Goal: Answer question/provide support: Answer question/provide support

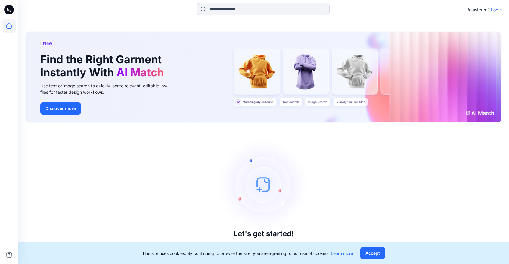
click at [498, 11] on p "Login" at bounding box center [496, 10] width 11 height 6
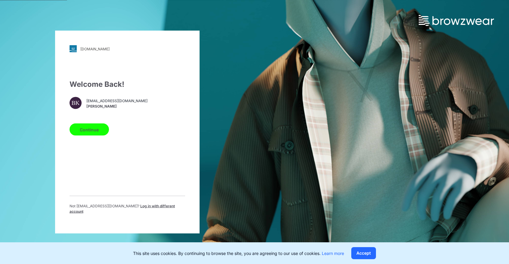
click at [103, 134] on button "Continue" at bounding box center [89, 129] width 39 height 12
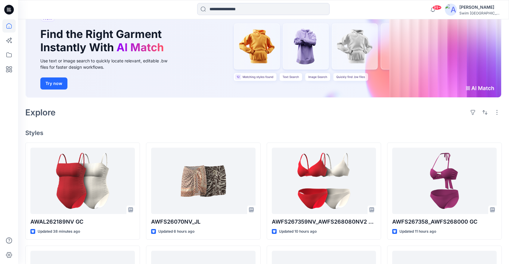
scroll to position [49, 0]
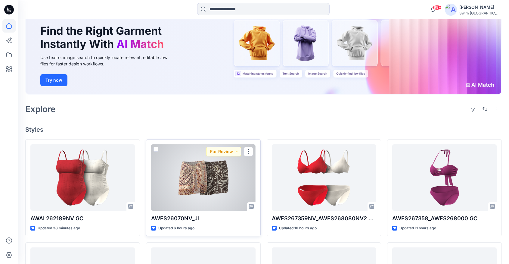
click at [205, 182] on div at bounding box center [203, 177] width 104 height 66
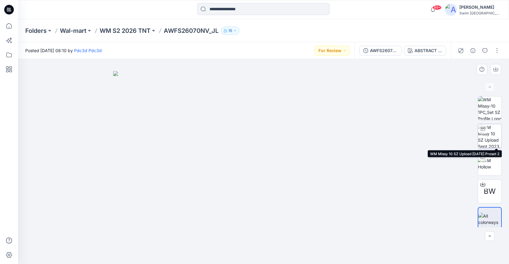
click at [486, 130] on div at bounding box center [483, 129] width 10 height 10
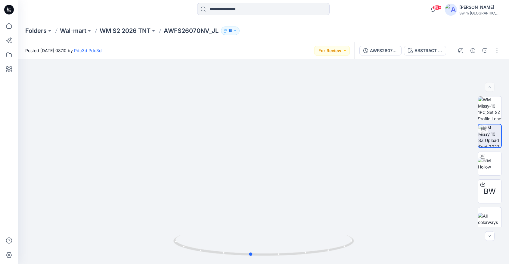
drag, startPoint x: 292, startPoint y: 254, endPoint x: 280, endPoint y: 253, distance: 12.0
click at [279, 253] on icon at bounding box center [264, 245] width 182 height 23
drag, startPoint x: 280, startPoint y: 253, endPoint x: 274, endPoint y: 258, distance: 7.3
drag, startPoint x: 248, startPoint y: 255, endPoint x: 271, endPoint y: 252, distance: 23.3
click at [271, 253] on icon at bounding box center [264, 245] width 182 height 23
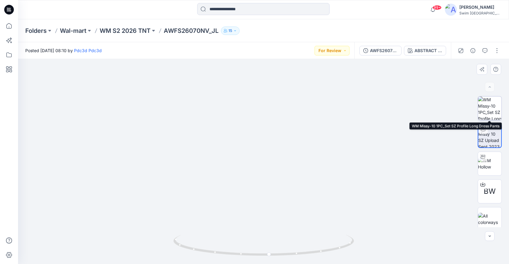
click at [490, 115] on img at bounding box center [489, 107] width 23 height 23
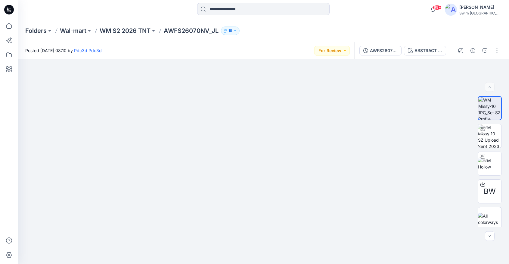
scroll to position [49, 0]
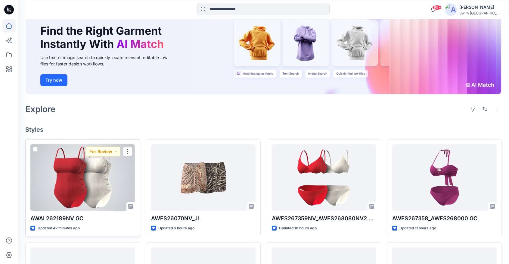
click at [94, 178] on div at bounding box center [82, 177] width 104 height 66
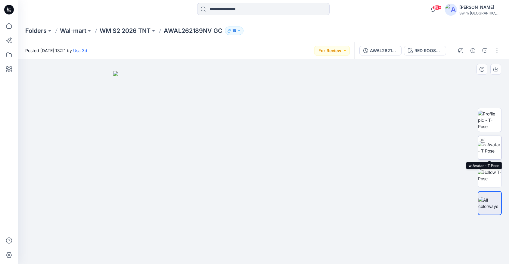
click at [490, 146] on img at bounding box center [489, 147] width 23 height 13
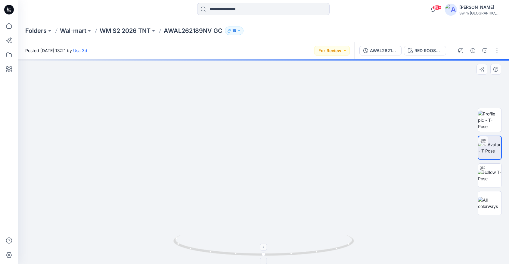
drag, startPoint x: 289, startPoint y: 139, endPoint x: 292, endPoint y: 236, distance: 97.5
click at [292, 236] on div at bounding box center [263, 161] width 491 height 205
drag, startPoint x: 304, startPoint y: 111, endPoint x: 300, endPoint y: 228, distance: 117.7
click at [300, 228] on img at bounding box center [262, 89] width 860 height 347
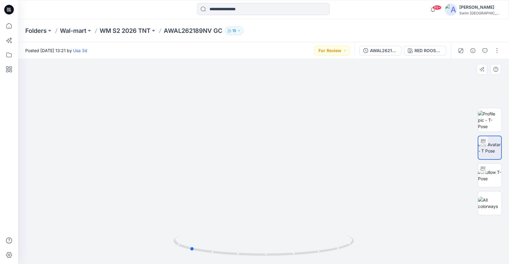
drag, startPoint x: 265, startPoint y: 252, endPoint x: 371, endPoint y: 207, distance: 115.8
click at [371, 207] on div at bounding box center [263, 161] width 491 height 205
click at [343, 50] on button "For Review" at bounding box center [331, 51] width 35 height 10
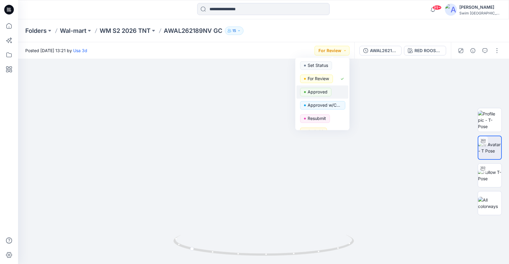
click at [322, 90] on p "Approved" at bounding box center [318, 92] width 20 height 8
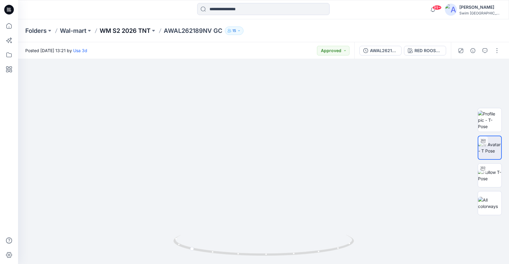
click at [129, 30] on p "WM S2 2026 TNT" at bounding box center [125, 30] width 51 height 8
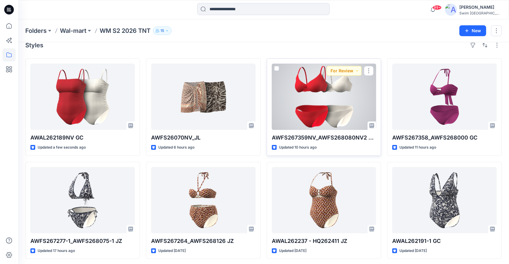
scroll to position [9, 0]
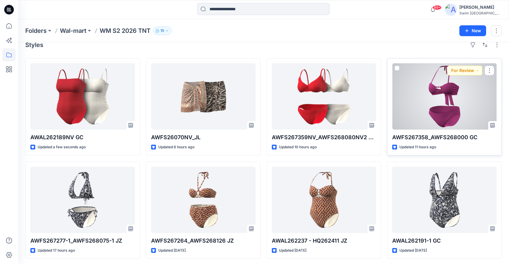
click at [429, 92] on div at bounding box center [444, 96] width 104 height 66
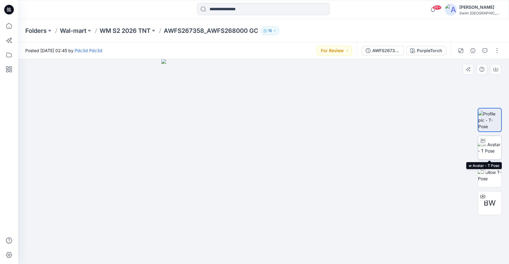
click at [489, 150] on img at bounding box center [489, 147] width 23 height 13
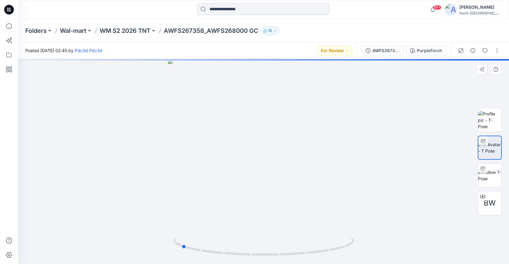
drag, startPoint x: 264, startPoint y: 234, endPoint x: 181, endPoint y: 216, distance: 84.1
click at [181, 216] on div at bounding box center [263, 161] width 491 height 205
drag, startPoint x: 261, startPoint y: 123, endPoint x: 260, endPoint y: 206, distance: 82.8
click at [260, 206] on img at bounding box center [263, 21] width 860 height 485
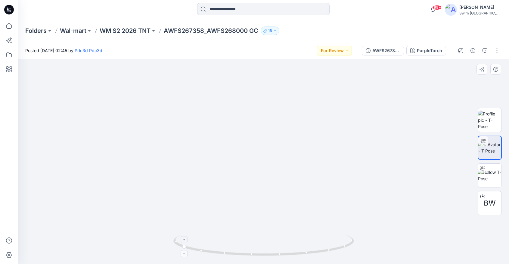
drag, startPoint x: 273, startPoint y: 170, endPoint x: 270, endPoint y: 243, distance: 72.9
click at [270, 243] on div at bounding box center [263, 161] width 491 height 205
drag, startPoint x: 258, startPoint y: 249, endPoint x: 342, endPoint y: 241, distance: 84.1
click at [342, 241] on icon at bounding box center [264, 245] width 182 height 23
click at [342, 51] on button "For Review" at bounding box center [334, 51] width 35 height 10
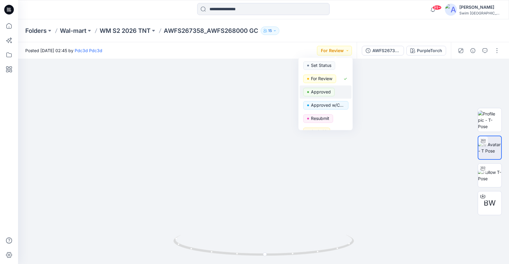
click at [324, 89] on p "Approved" at bounding box center [321, 92] width 20 height 8
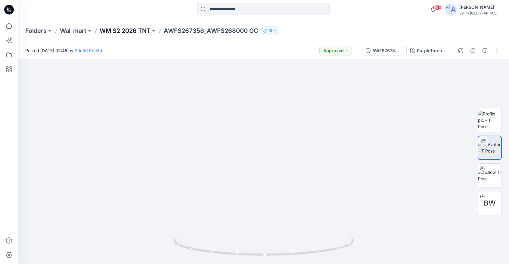
click at [121, 31] on p "WM S2 2026 TNT" at bounding box center [125, 30] width 51 height 8
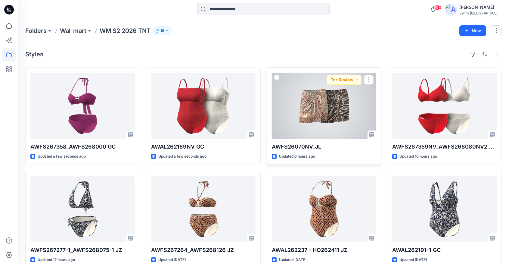
click at [336, 114] on div at bounding box center [324, 106] width 104 height 66
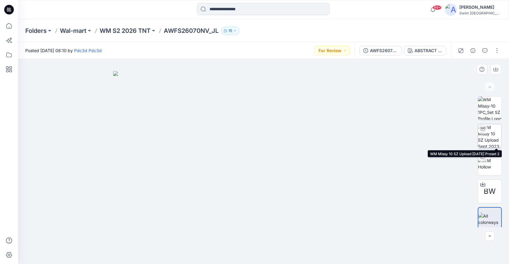
click at [486, 143] on img at bounding box center [489, 135] width 23 height 23
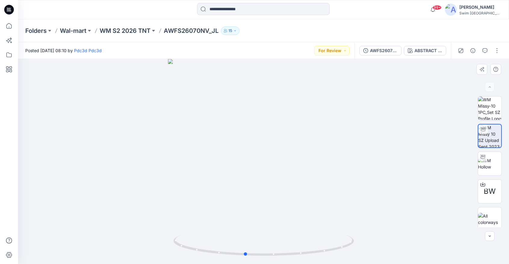
drag, startPoint x: 306, startPoint y: 185, endPoint x: 112, endPoint y: 215, distance: 195.8
click at [113, 215] on div at bounding box center [263, 161] width 491 height 205
click at [487, 159] on img at bounding box center [489, 159] width 23 height 13
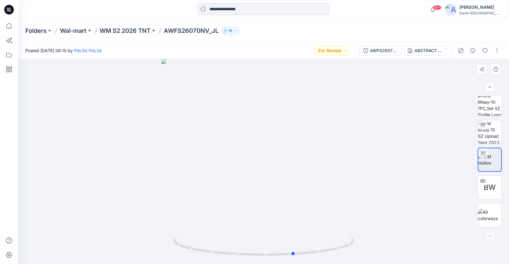
drag, startPoint x: 316, startPoint y: 149, endPoint x: 160, endPoint y: 170, distance: 157.3
click at [160, 170] on div at bounding box center [263, 161] width 491 height 205
drag, startPoint x: 340, startPoint y: 148, endPoint x: 344, endPoint y: 179, distance: 31.2
click at [344, 180] on div at bounding box center [263, 161] width 491 height 205
click at [491, 104] on img at bounding box center [489, 103] width 23 height 23
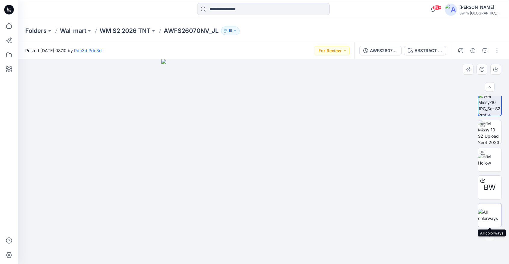
click at [486, 218] on img at bounding box center [489, 215] width 23 height 13
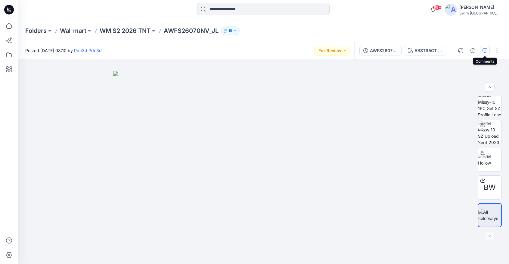
click at [485, 49] on icon "button" at bounding box center [484, 50] width 5 height 5
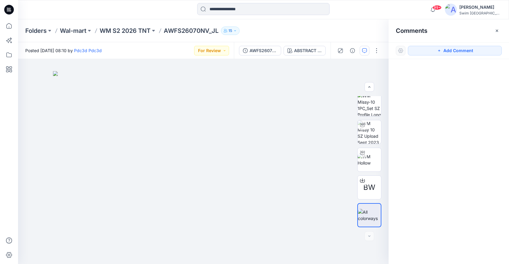
click at [461, 44] on div "Add Comment" at bounding box center [449, 50] width 120 height 17
click at [461, 50] on button "Add Comment" at bounding box center [455, 51] width 94 height 10
click at [257, 91] on div "1" at bounding box center [203, 161] width 370 height 205
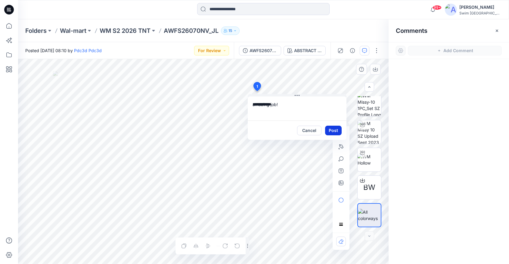
type textarea "**********"
click at [332, 131] on button "Post" at bounding box center [333, 130] width 17 height 10
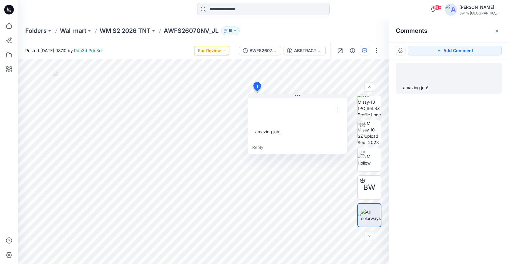
click at [223, 50] on button "For Review" at bounding box center [211, 51] width 35 height 10
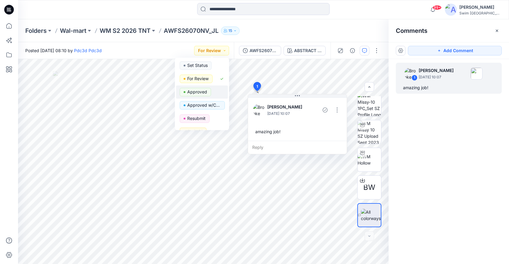
click at [194, 91] on p "Approved" at bounding box center [197, 92] width 20 height 8
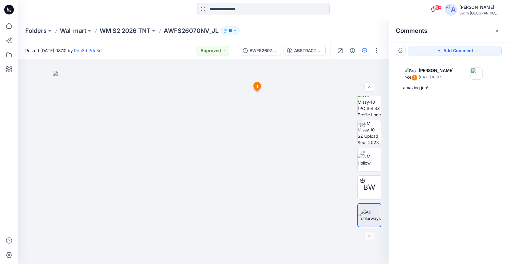
click at [200, 31] on p "AWFS26070NV_JL" at bounding box center [191, 30] width 55 height 8
click at [122, 28] on p "WM S2 2026 TNT" at bounding box center [125, 30] width 51 height 8
